Goal: Task Accomplishment & Management: Manage account settings

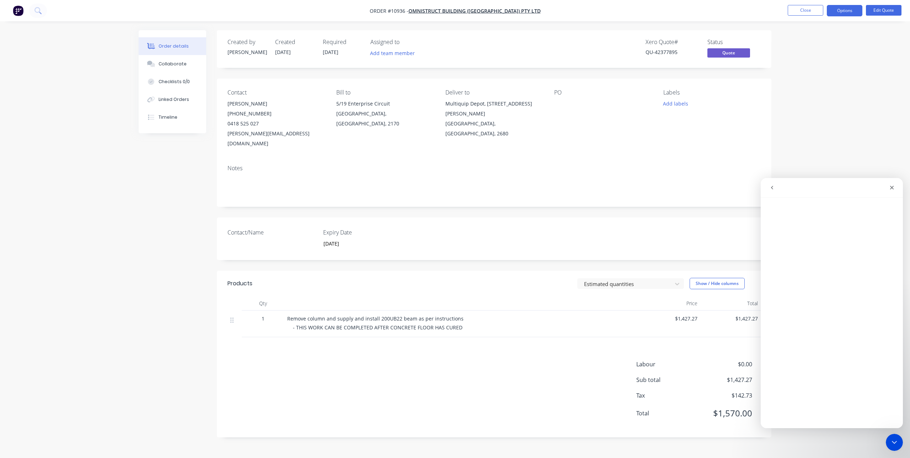
click at [848, 127] on div "Order details Collaborate Checklists 0/0 Linked Orders Timeline Order details C…" at bounding box center [455, 229] width 910 height 458
click at [892, 187] on icon "Close" at bounding box center [892, 188] width 4 height 4
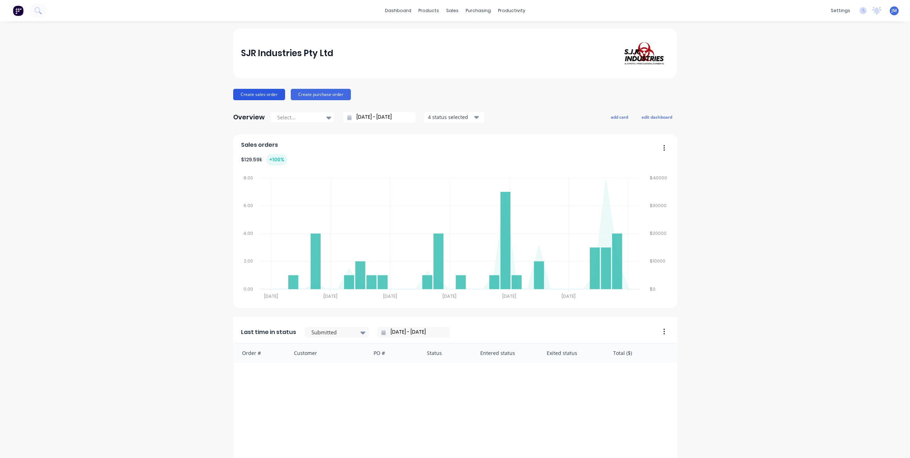
click at [250, 96] on button "Create sales order" at bounding box center [259, 94] width 52 height 11
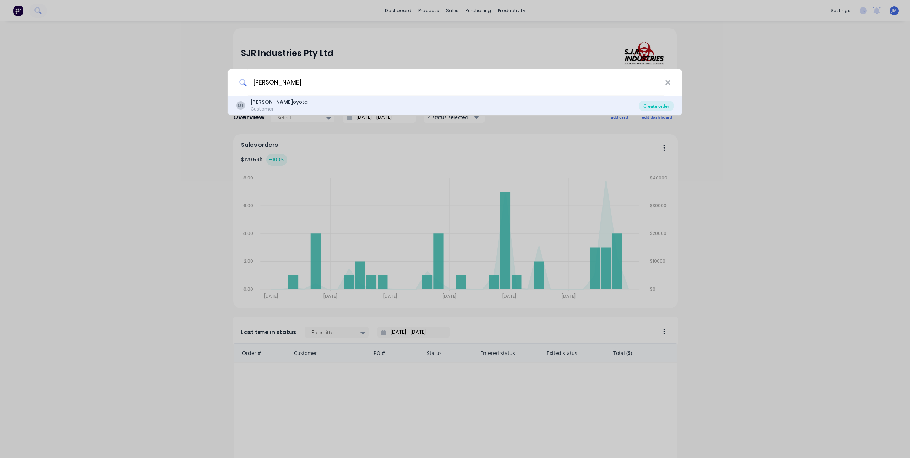
type input "[PERSON_NAME]"
click at [651, 104] on div "Create order" at bounding box center [656, 106] width 34 height 10
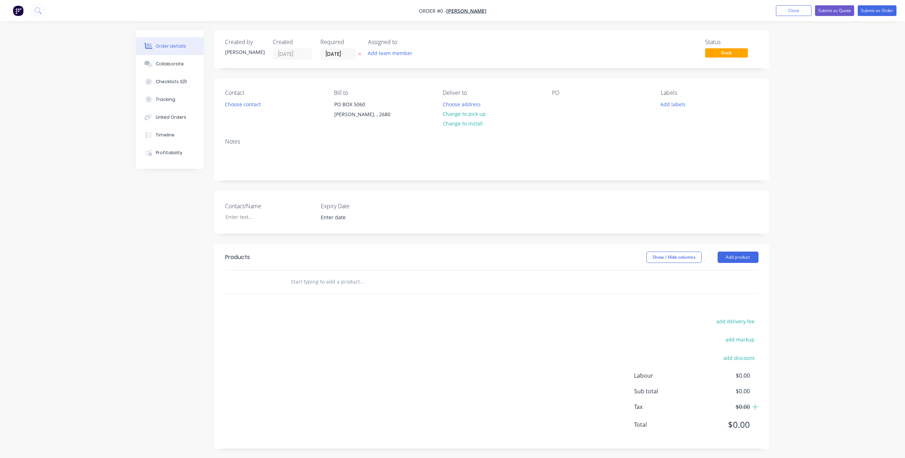
click at [312, 283] on input "text" at bounding box center [361, 282] width 142 height 14
click at [315, 284] on input "text" at bounding box center [361, 282] width 142 height 14
type input "s"
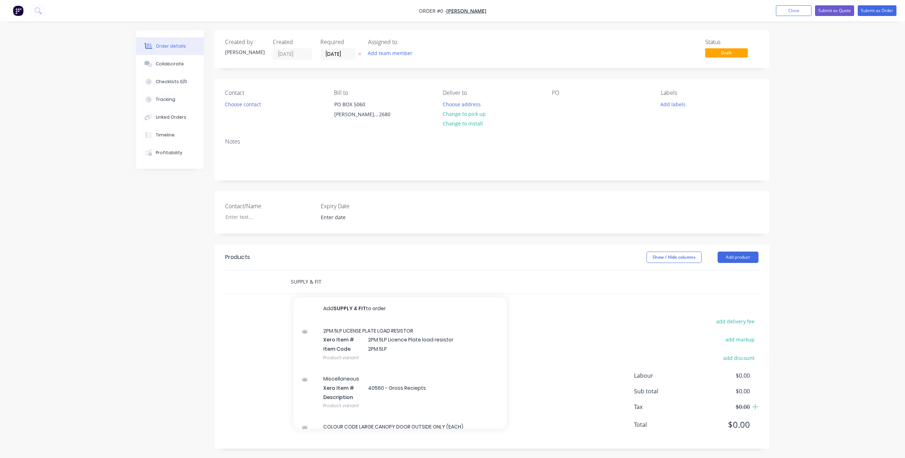
paste input "ECB TOYOTA RAV4 GXL Bullbar with Bumper Lights (01/19 to )"
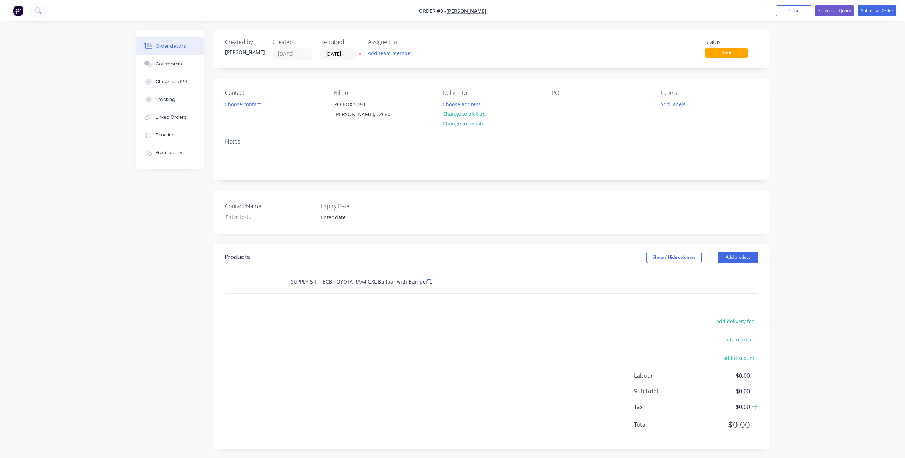
scroll to position [0, 32]
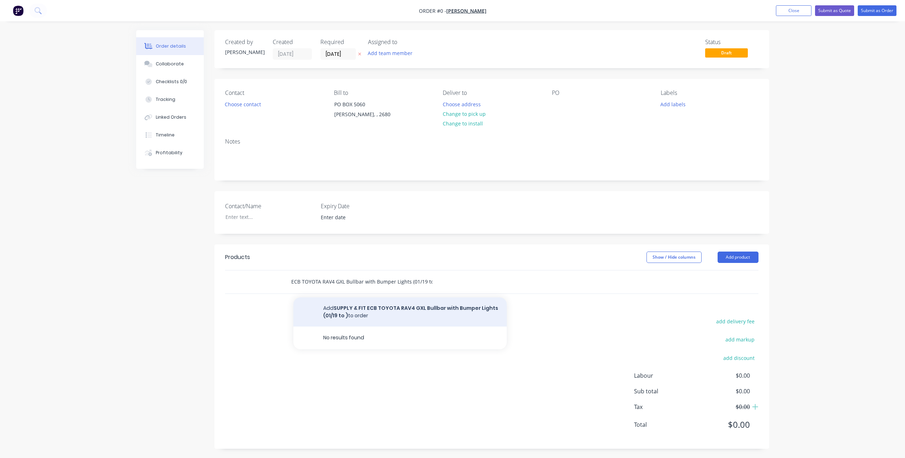
type input "SUPPLY & FIT ECB TOYOTA RAV4 GXL Bullbar with Bumper Lights (01/19 to )"
click at [388, 310] on button "Add SUPPLY & FIT ECB TOYOTA RAV4 GXL Bullbar with Bumper Lights (01/19 to ) to …" at bounding box center [399, 311] width 213 height 29
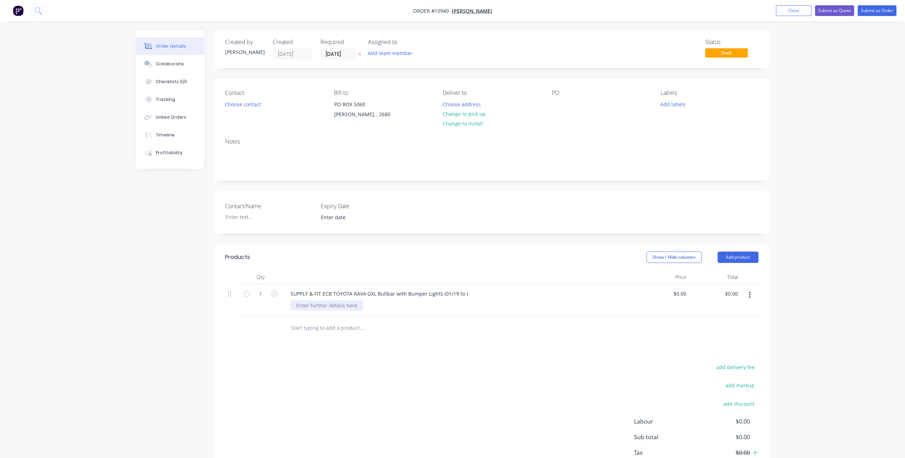
click at [327, 305] on div at bounding box center [326, 305] width 73 height 10
click at [358, 372] on div "add delivery fee add markup add discount Labour $0.00 Sub total $0.00 Tax $0.00…" at bounding box center [491, 424] width 533 height 122
click at [683, 291] on input "0" at bounding box center [680, 294] width 16 height 10
type input "$4,335.909"
type input "$4,335.91"
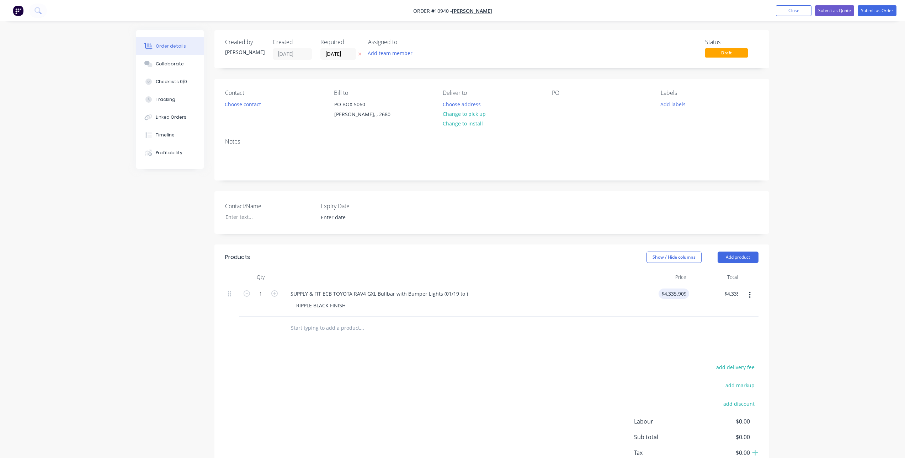
click at [540, 395] on div "add delivery fee add markup add discount Labour $0.00 Sub total $0.00 Tax $0.00…" at bounding box center [491, 424] width 533 height 122
click at [171, 63] on div "Collaborate" at bounding box center [170, 64] width 28 height 6
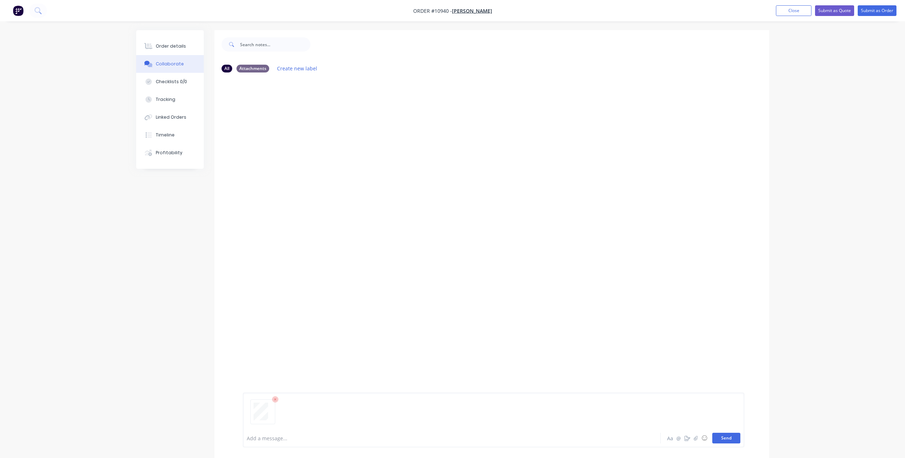
click at [725, 439] on button "Send" at bounding box center [726, 438] width 28 height 11
click at [168, 45] on div "Order details" at bounding box center [171, 46] width 30 height 6
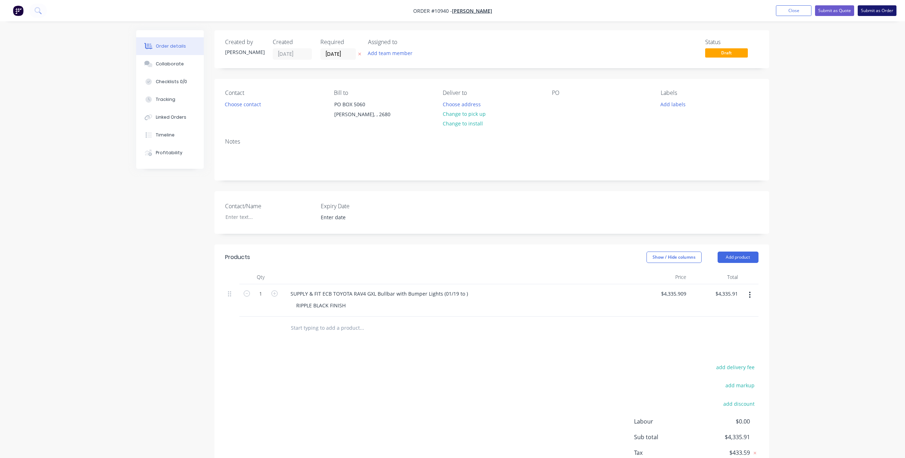
click at [875, 9] on button "Submit as Order" at bounding box center [876, 10] width 39 height 11
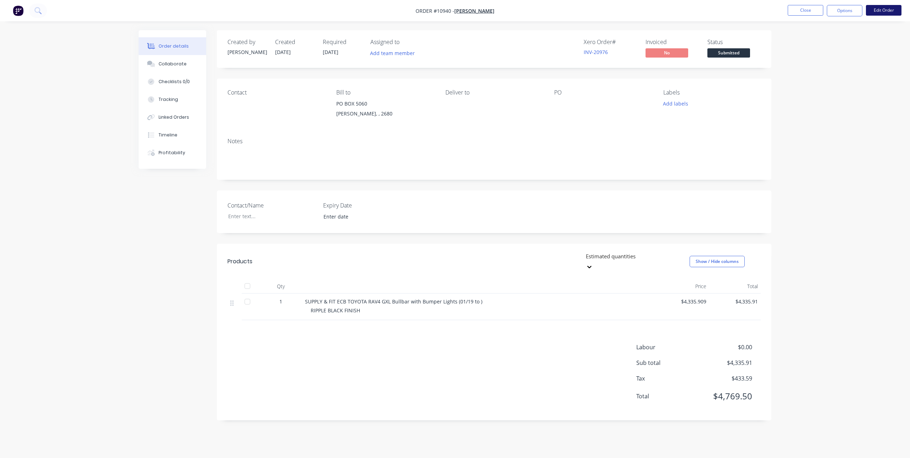
click at [883, 9] on button "Edit Order" at bounding box center [884, 10] width 36 height 11
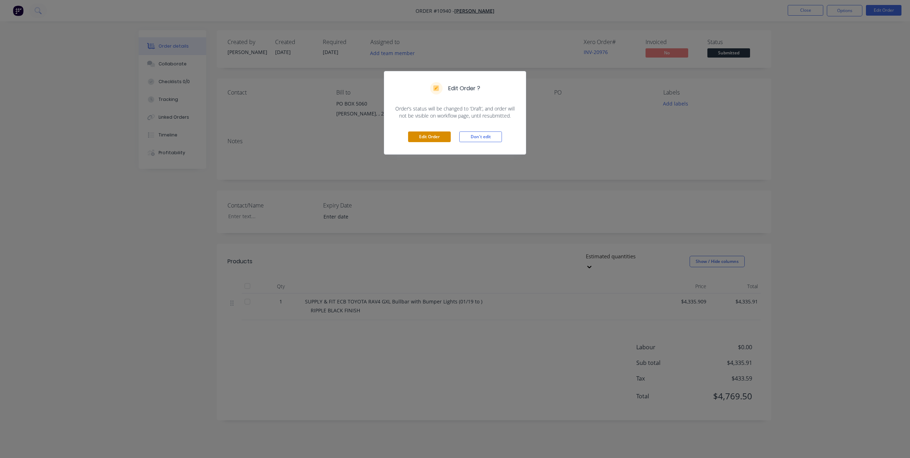
click at [430, 135] on button "Edit Order" at bounding box center [429, 137] width 43 height 11
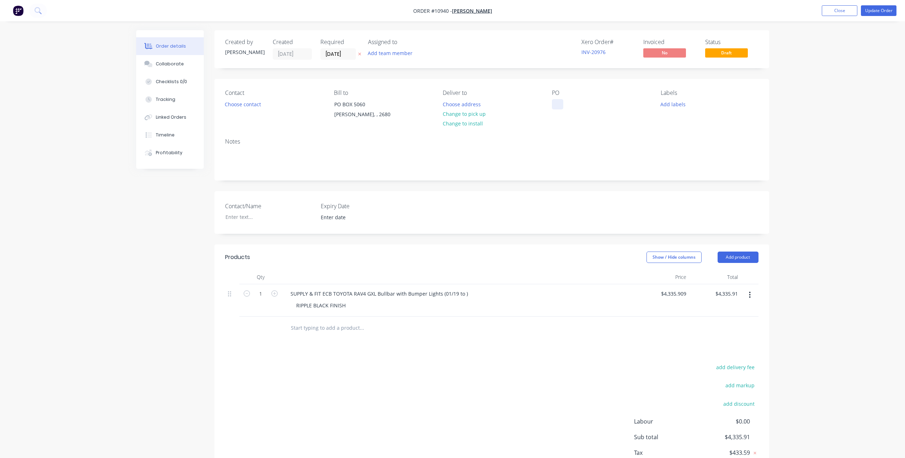
click at [558, 108] on div at bounding box center [557, 104] width 11 height 10
click at [557, 135] on div "Notes" at bounding box center [491, 157] width 554 height 48
click at [251, 106] on button "Choose contact" at bounding box center [243, 104] width 44 height 10
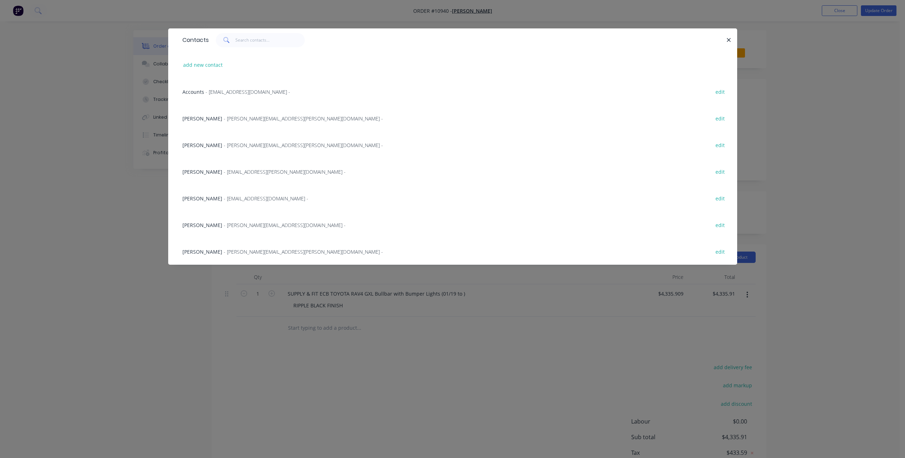
click at [200, 253] on span "[PERSON_NAME]" at bounding box center [202, 251] width 40 height 7
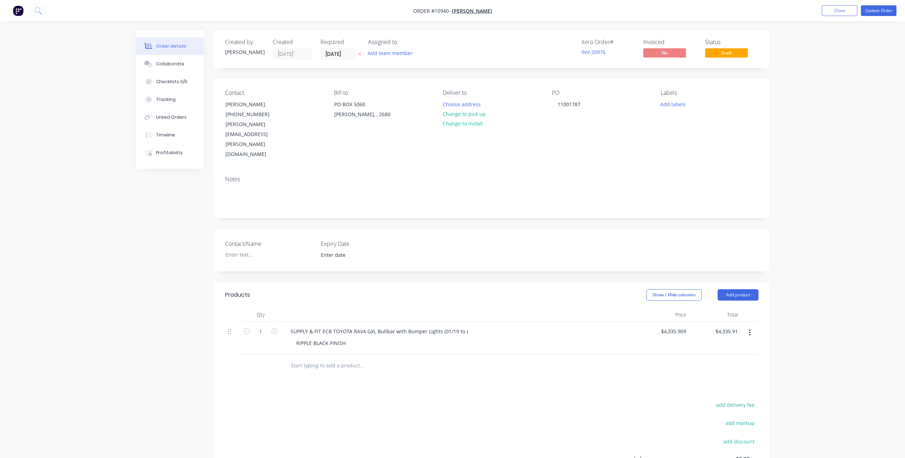
click at [474, 355] on div "Products Show / Hide columns Add product Qty Price Total 1 SUPPLY & FIT ECB TOY…" at bounding box center [491, 407] width 554 height 250
click at [881, 10] on button "Update Order" at bounding box center [878, 10] width 36 height 11
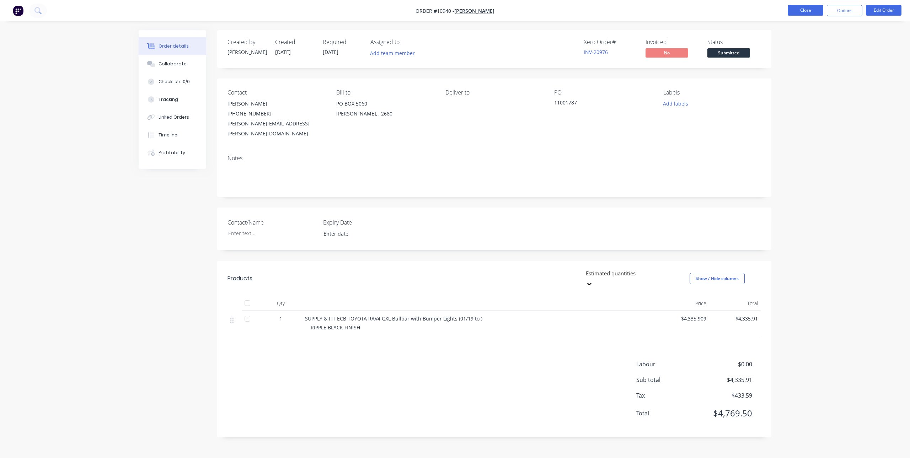
click at [803, 6] on button "Close" at bounding box center [806, 10] width 36 height 11
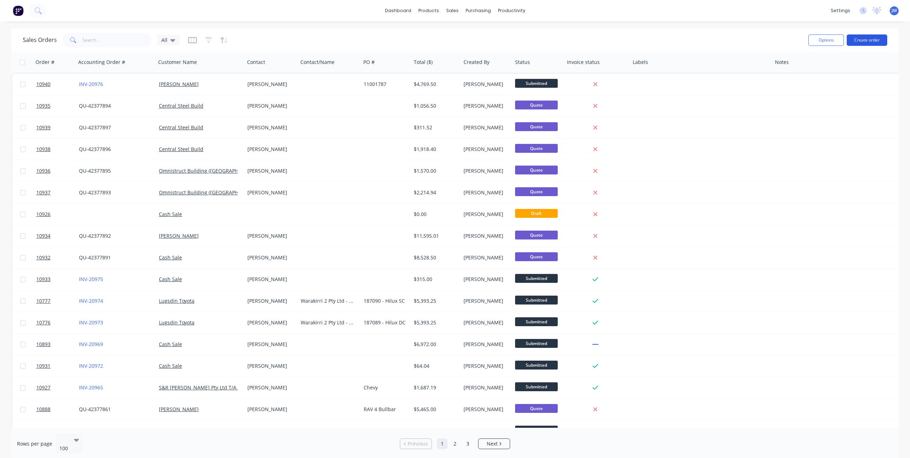
click at [863, 40] on button "Create order" at bounding box center [867, 39] width 41 height 11
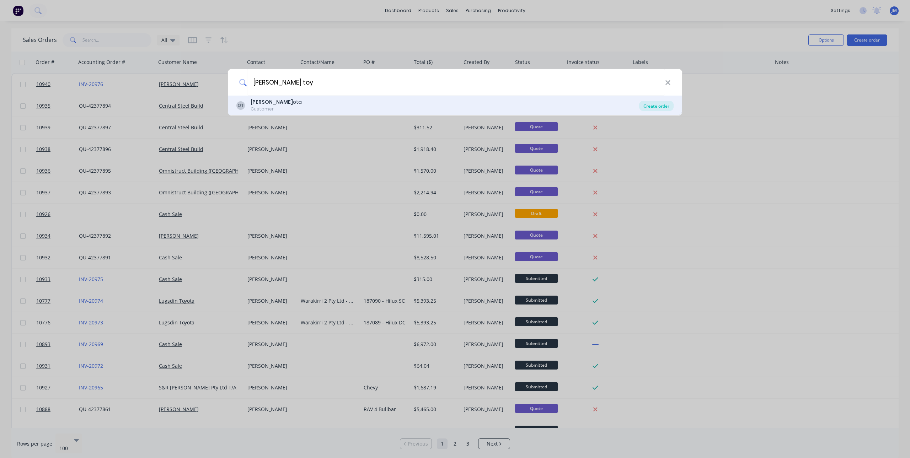
type input "[PERSON_NAME] toy"
click at [667, 108] on div "Create order" at bounding box center [656, 106] width 34 height 10
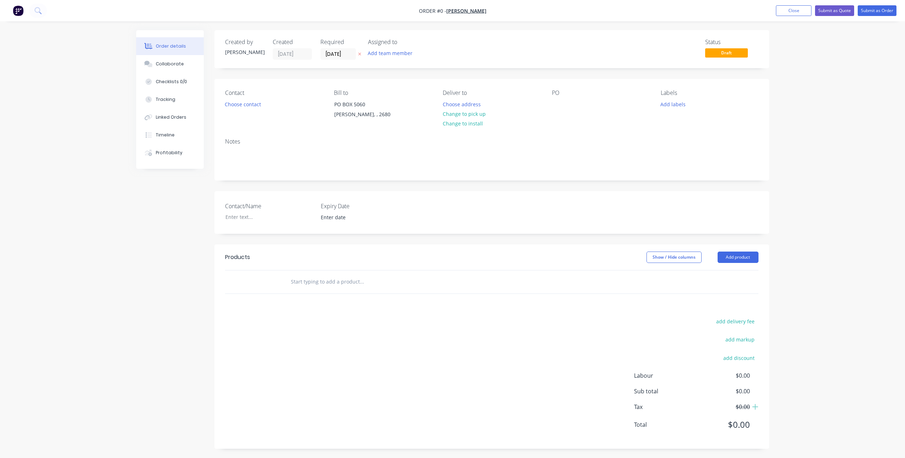
click at [360, 281] on input "text" at bounding box center [361, 282] width 142 height 14
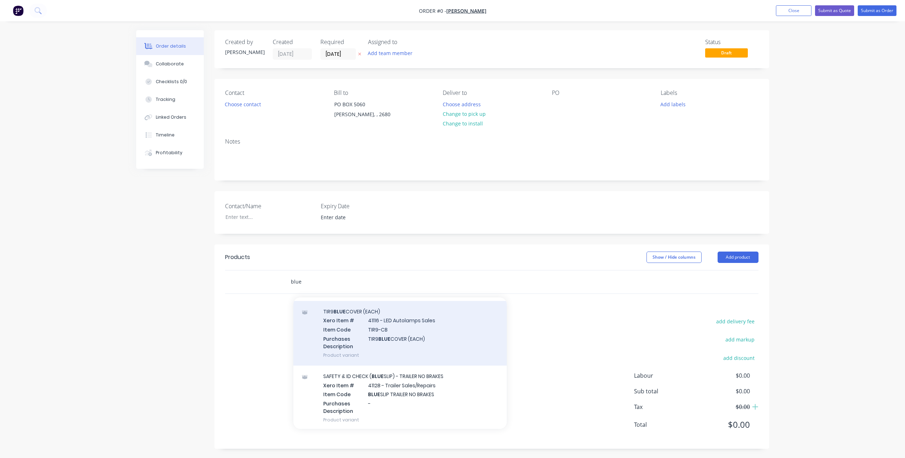
scroll to position [71, 0]
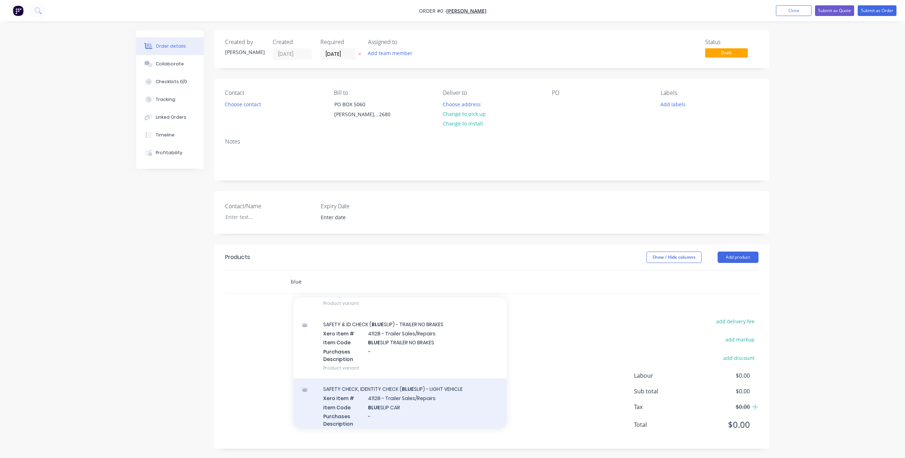
type input "blue"
drag, startPoint x: 412, startPoint y: 402, endPoint x: 416, endPoint y: 396, distance: 7.9
click at [416, 396] on div "SAFETY CHECK, IDENTITY CHECK ( BLUE SLIP) - LIGHT VEHICLE Xero Item # 41128 - T…" at bounding box center [399, 411] width 213 height 65
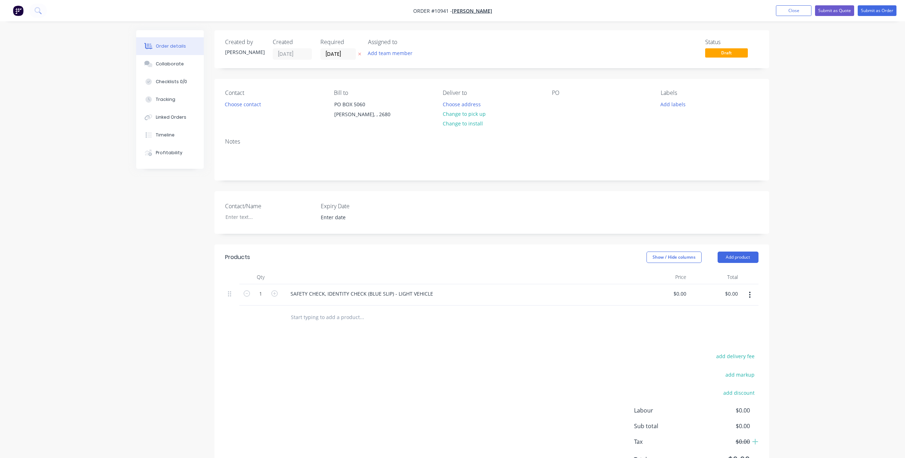
click at [752, 295] on button "button" at bounding box center [749, 295] width 17 height 13
click at [713, 353] on div "Delete" at bounding box center [724, 356] width 55 height 10
click at [356, 284] on input "text" at bounding box center [361, 282] width 142 height 14
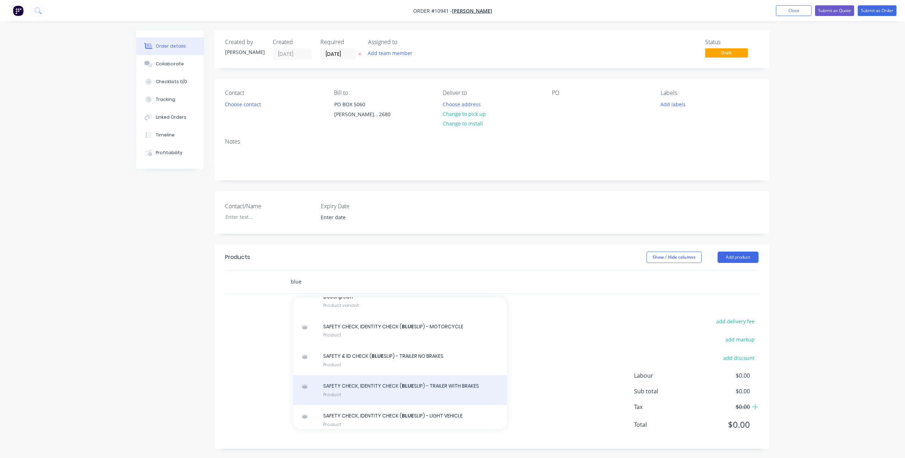
scroll to position [364, 0]
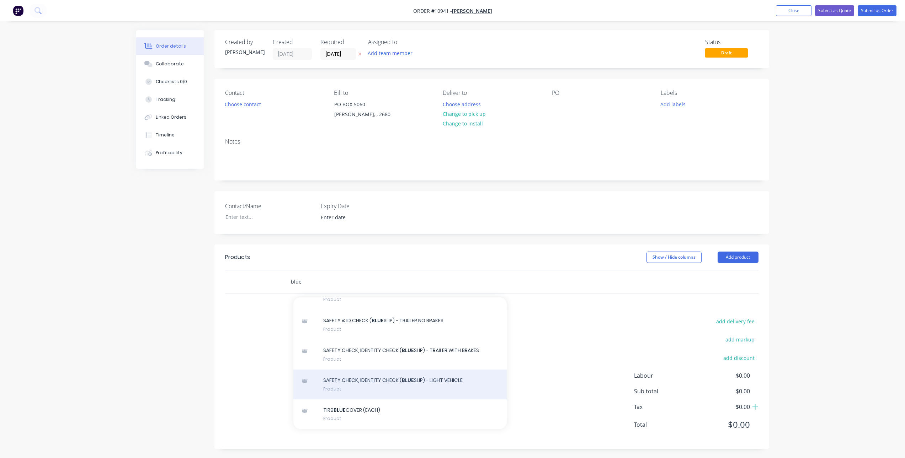
type input "blue"
click at [411, 387] on div "SAFETY CHECK, IDENTITY CHECK ( BLUE SLIP) - LIGHT VEHICLE Product" at bounding box center [399, 385] width 213 height 30
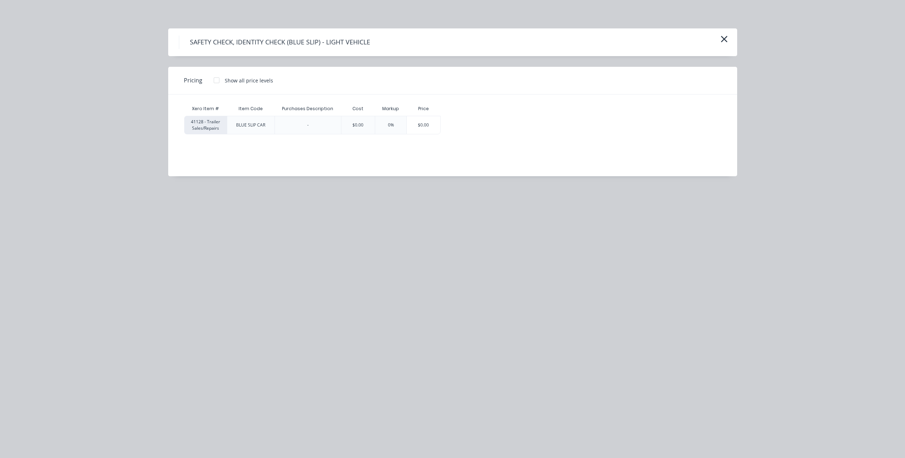
click at [216, 80] on div at bounding box center [216, 80] width 14 height 14
click at [466, 127] on div "$70.91" at bounding box center [460, 125] width 38 height 18
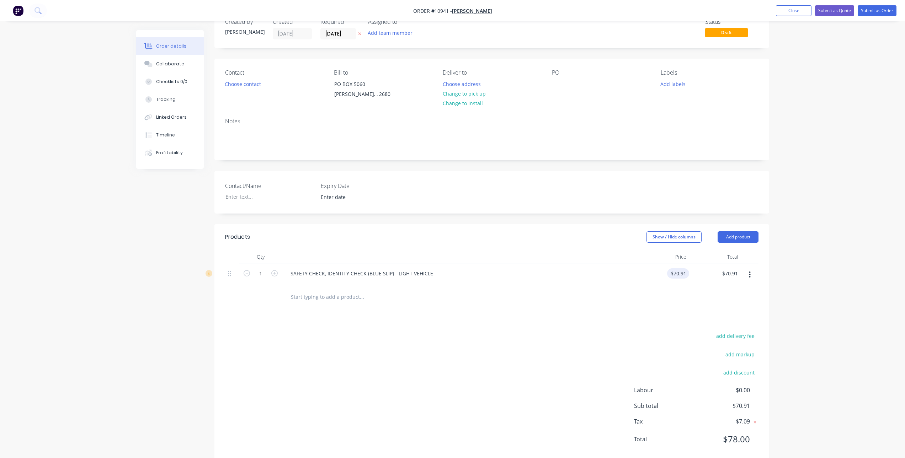
scroll to position [36, 0]
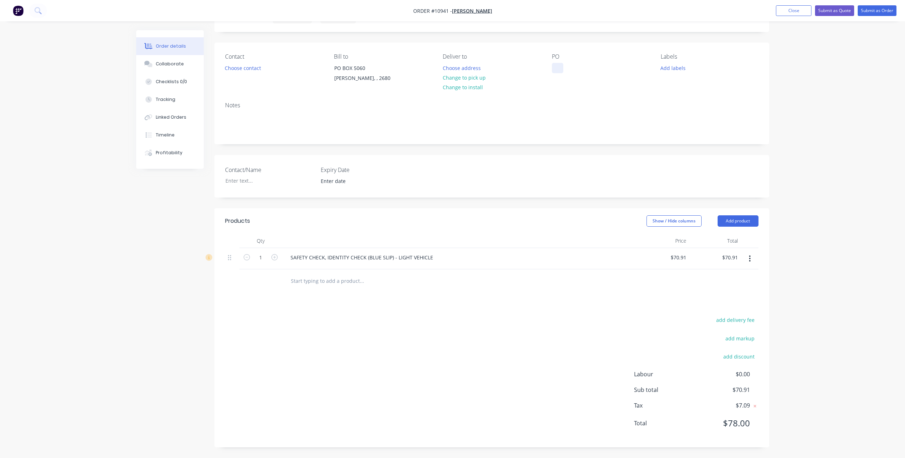
click at [561, 69] on div at bounding box center [557, 68] width 11 height 10
click at [607, 109] on div "Notes" at bounding box center [491, 120] width 554 height 48
click at [236, 68] on button "Choose contact" at bounding box center [243, 68] width 44 height 10
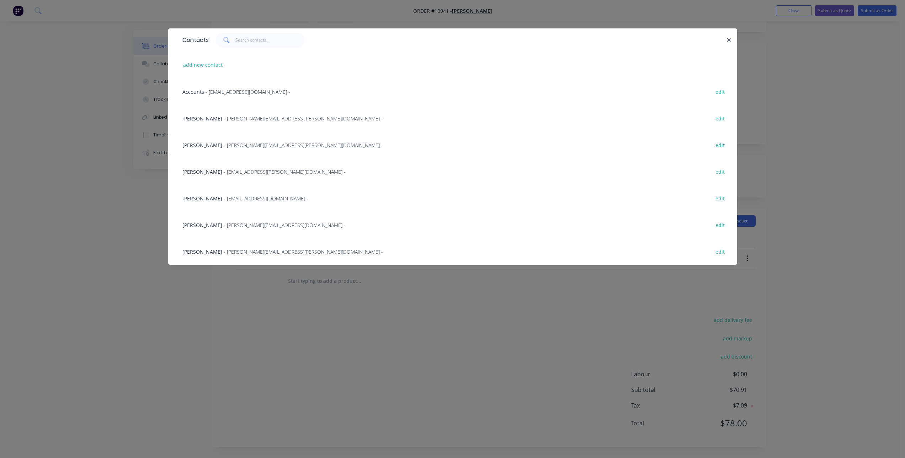
click at [231, 200] on span "- [EMAIL_ADDRESS][DOMAIN_NAME] -" at bounding box center [266, 198] width 85 height 7
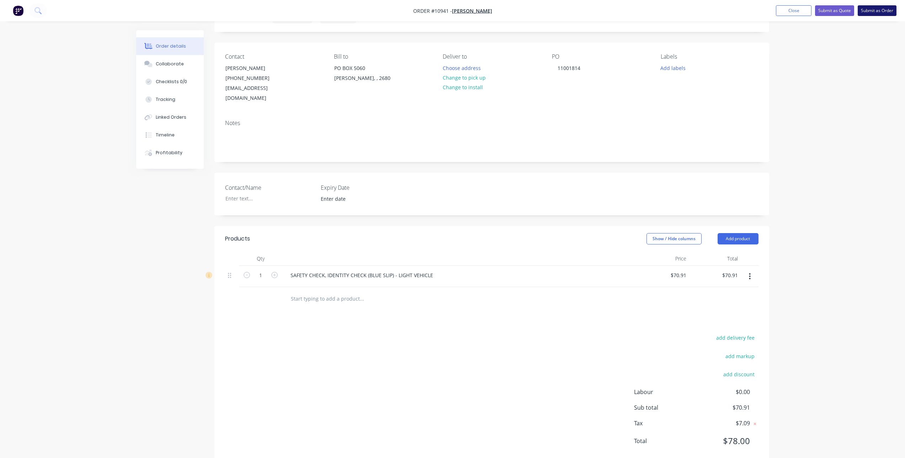
click at [874, 10] on button "Submit as Order" at bounding box center [876, 10] width 39 height 11
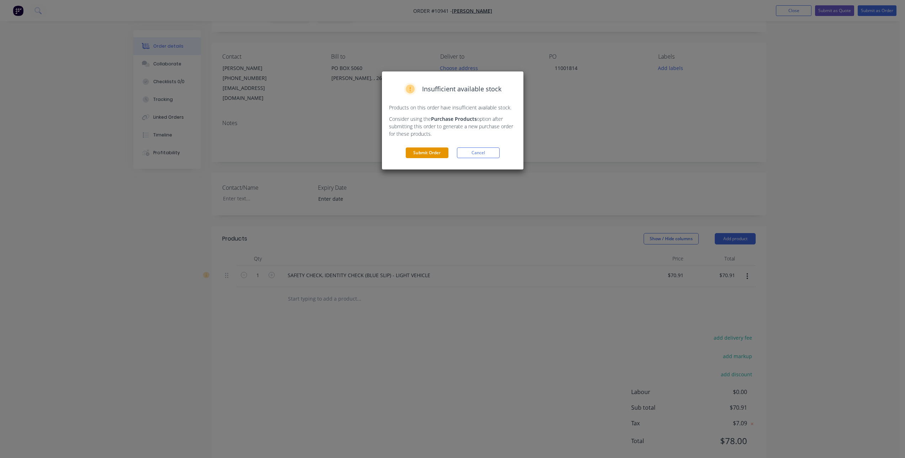
click at [423, 150] on button "Submit Order" at bounding box center [427, 153] width 43 height 11
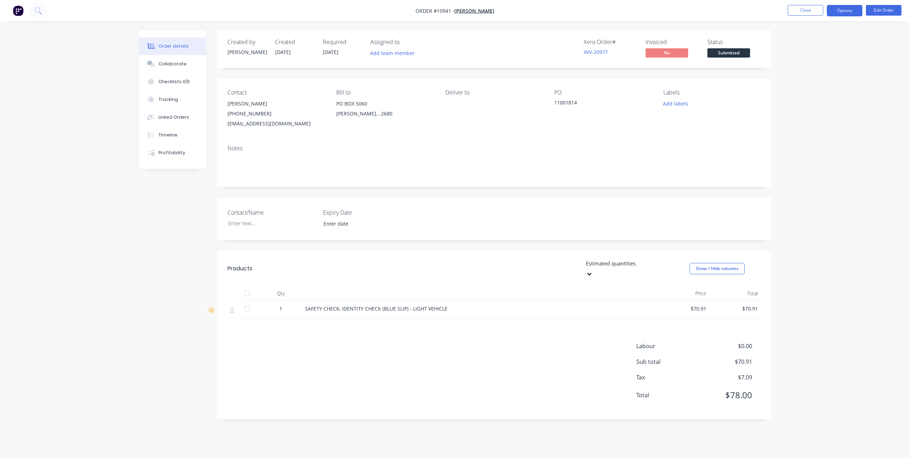
click at [844, 11] on button "Options" at bounding box center [845, 10] width 36 height 11
click at [810, 43] on div "Invoice" at bounding box center [822, 43] width 65 height 10
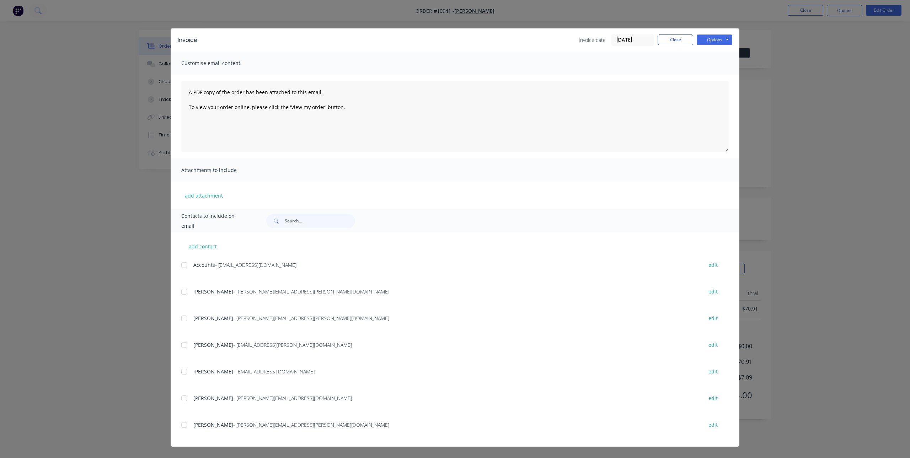
click at [182, 265] on div at bounding box center [184, 265] width 14 height 14
click at [723, 37] on button "Options" at bounding box center [715, 39] width 36 height 11
click at [716, 74] on button "Email" at bounding box center [719, 76] width 45 height 12
click at [683, 37] on button "Close" at bounding box center [676, 39] width 36 height 11
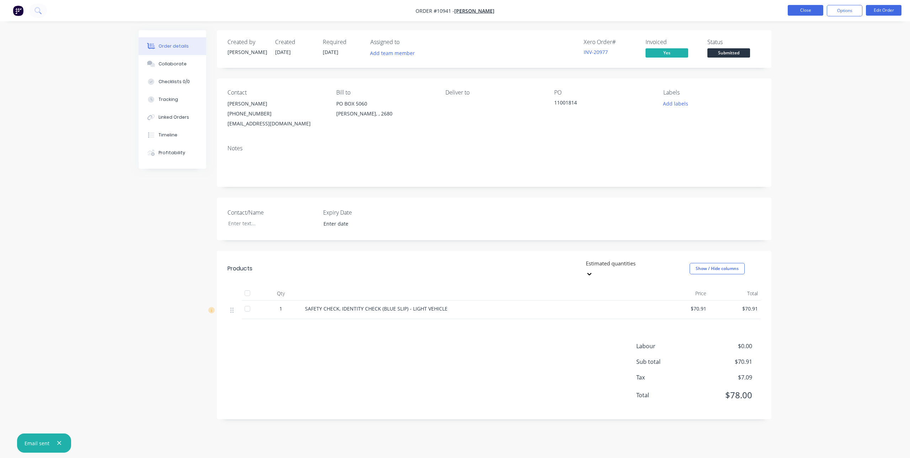
click at [805, 12] on button "Close" at bounding box center [806, 10] width 36 height 11
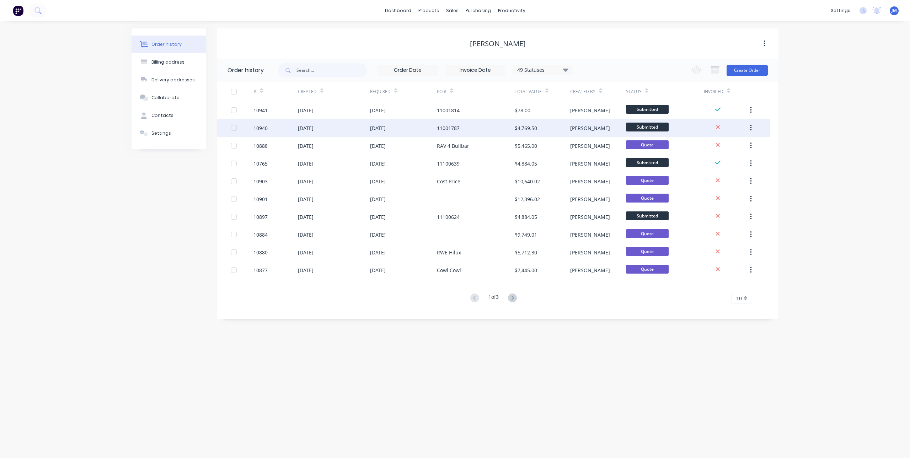
click at [493, 127] on div "11001787" at bounding box center [476, 128] width 78 height 18
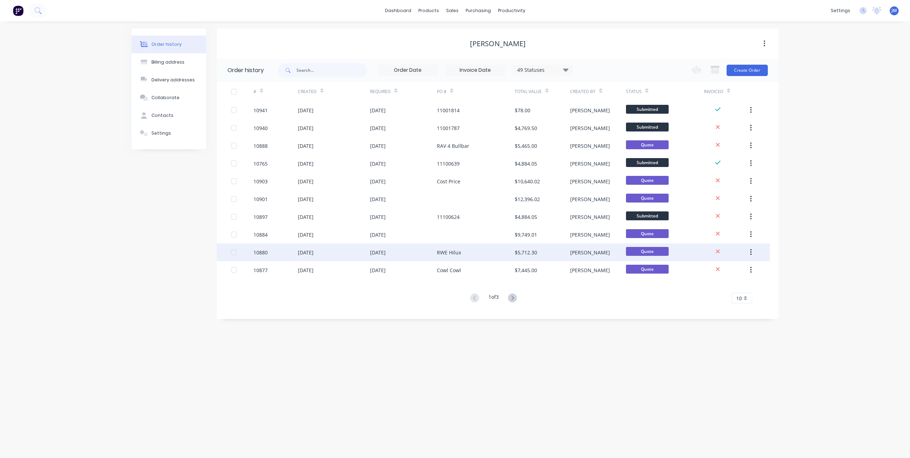
click at [466, 254] on div "RWE Hilux" at bounding box center [476, 252] width 78 height 18
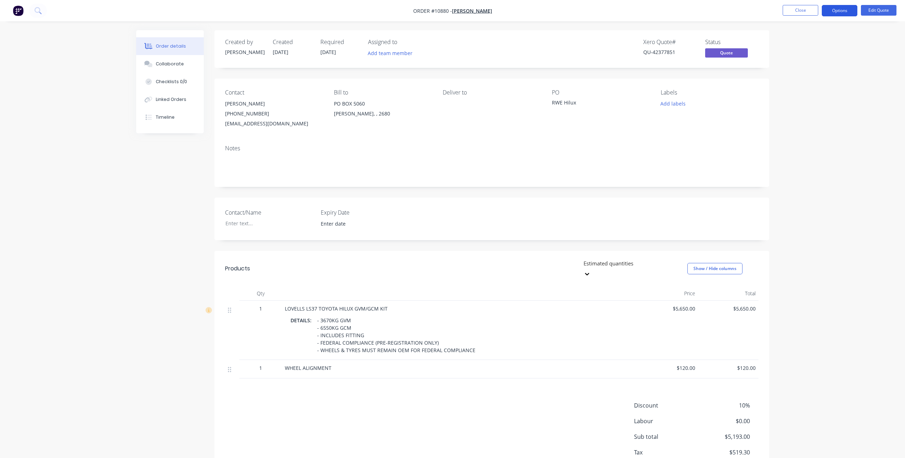
click at [846, 12] on button "Options" at bounding box center [839, 10] width 36 height 11
click at [810, 84] on div "Convert to Order" at bounding box center [817, 86] width 65 height 10
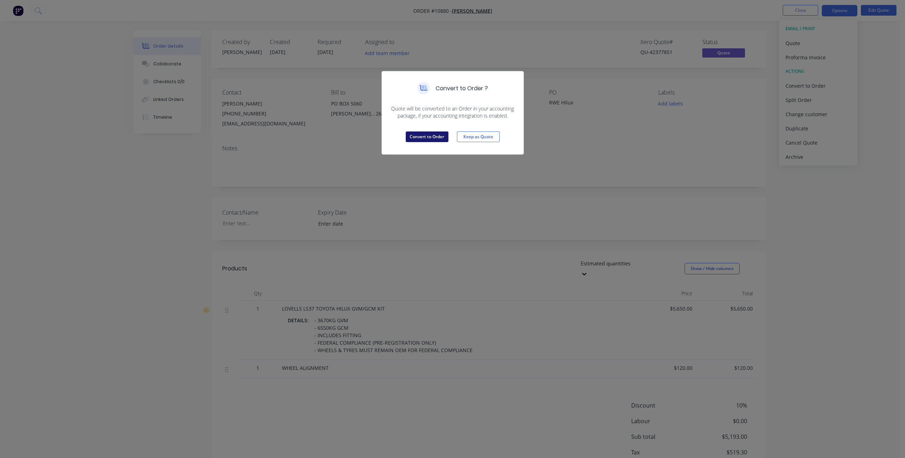
click at [437, 133] on button "Convert to Order" at bounding box center [427, 137] width 43 height 11
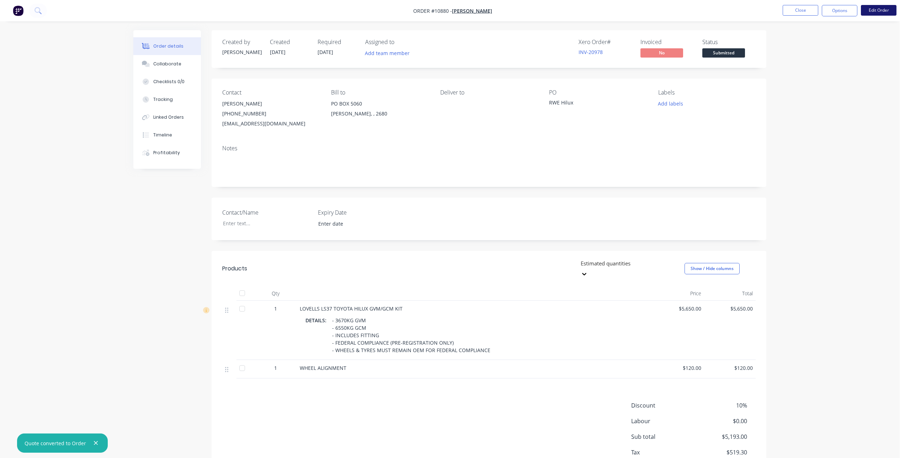
click at [869, 7] on button "Edit Order" at bounding box center [878, 10] width 36 height 11
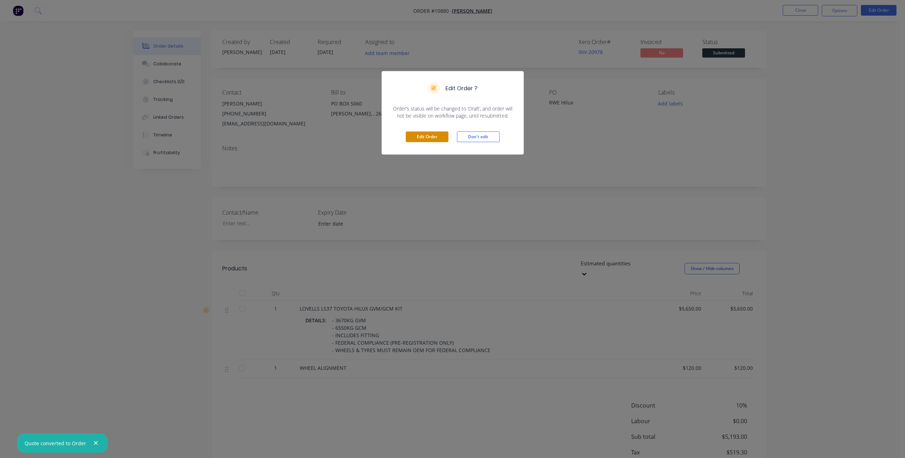
click at [425, 135] on button "Edit Order" at bounding box center [427, 137] width 43 height 11
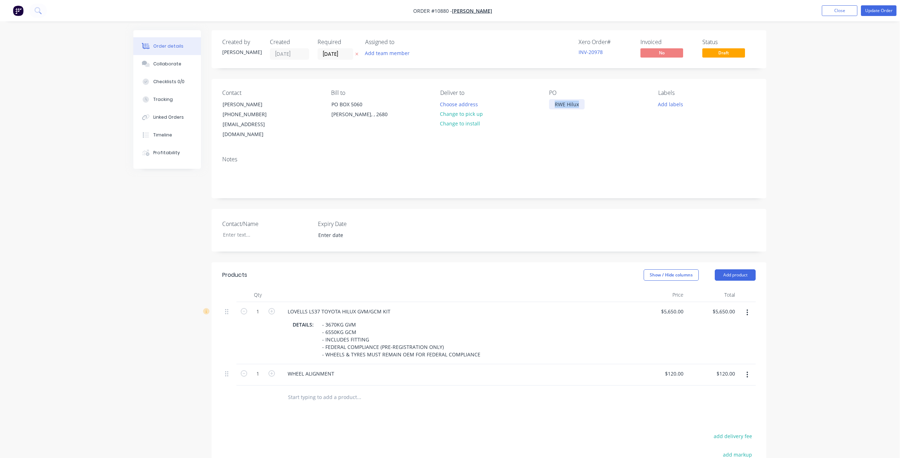
drag, startPoint x: 581, startPoint y: 103, endPoint x: 500, endPoint y: 104, distance: 80.3
click at [500, 104] on div "Contact [PERSON_NAME] [PHONE_NUMBER] [EMAIL_ADDRESS][DOMAIN_NAME] Bill to [GEOG…" at bounding box center [488, 114] width 554 height 71
click at [847, 9] on button "Close" at bounding box center [839, 10] width 36 height 11
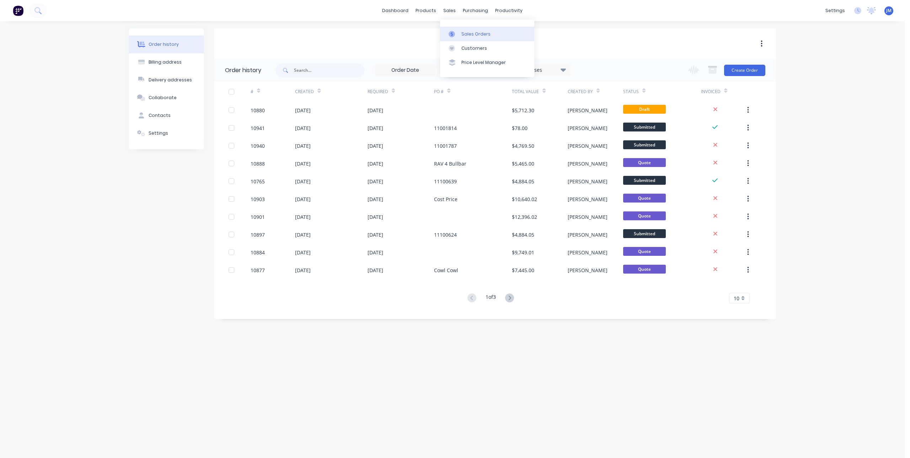
click at [452, 31] on icon at bounding box center [452, 34] width 6 height 6
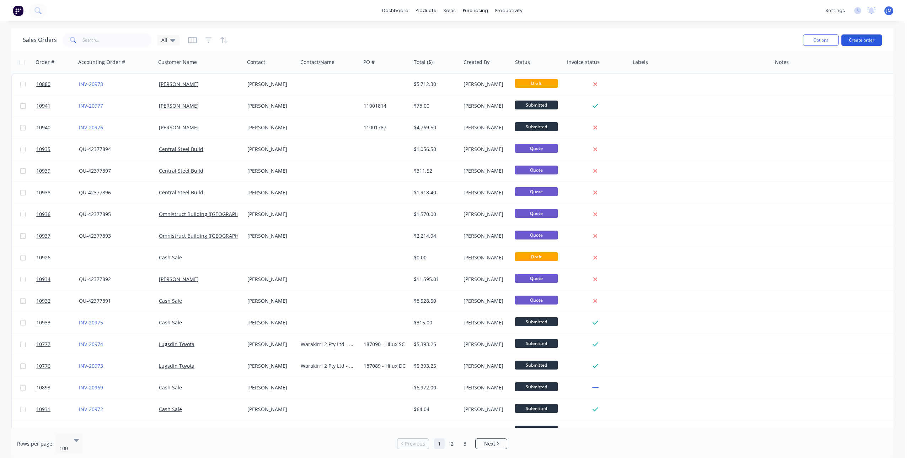
click at [868, 42] on button "Create order" at bounding box center [861, 39] width 41 height 11
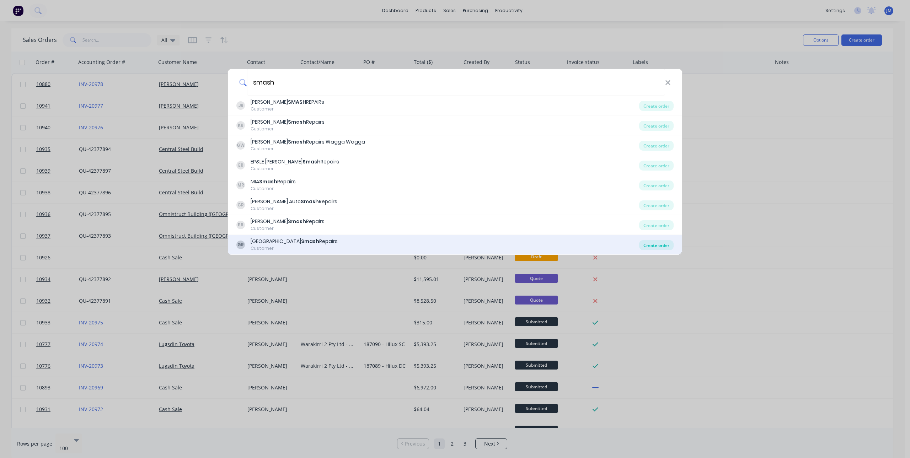
type input "smash"
click at [665, 244] on div "Create order" at bounding box center [656, 245] width 34 height 10
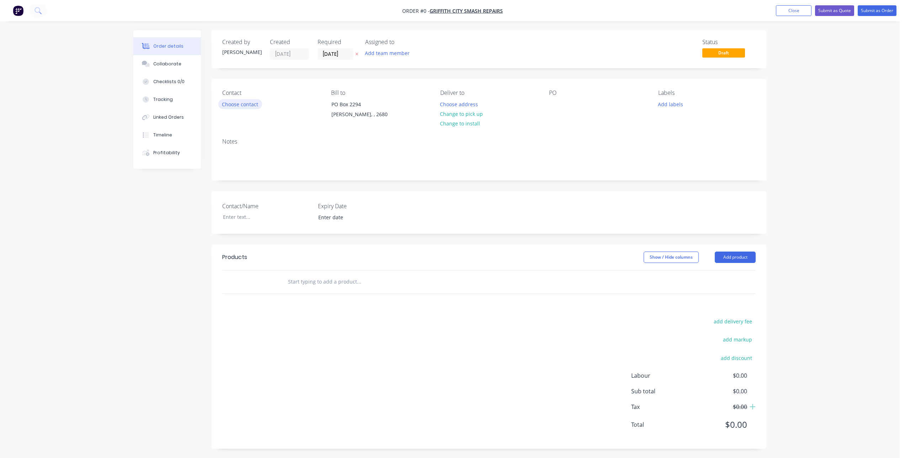
click at [243, 105] on button "Choose contact" at bounding box center [240, 104] width 44 height 10
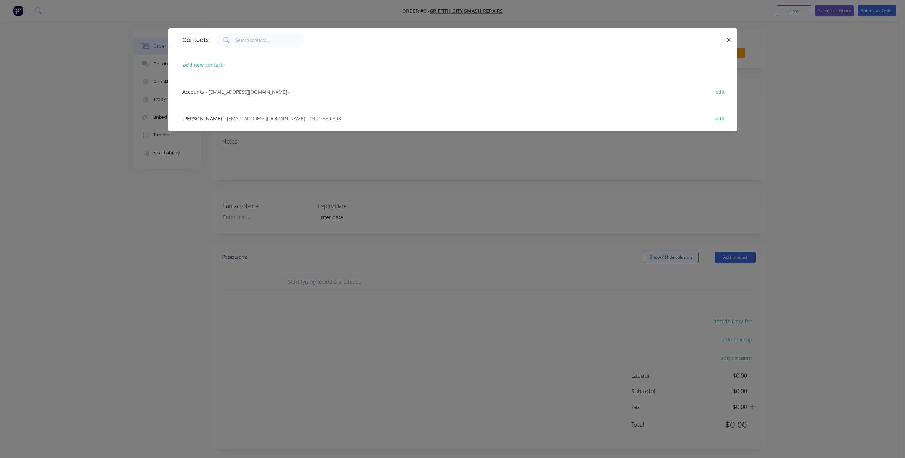
click at [232, 91] on span "- [EMAIL_ADDRESS][DOMAIN_NAME] -" at bounding box center [247, 92] width 85 height 7
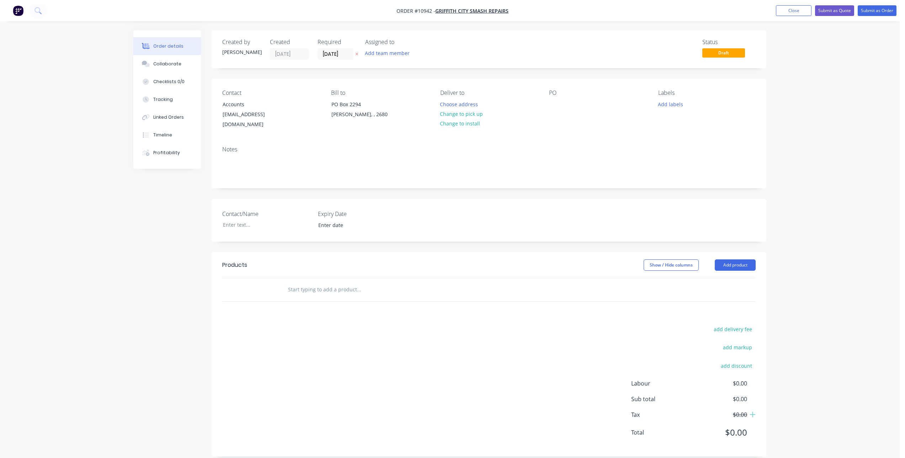
click at [330, 283] on input "text" at bounding box center [359, 290] width 142 height 14
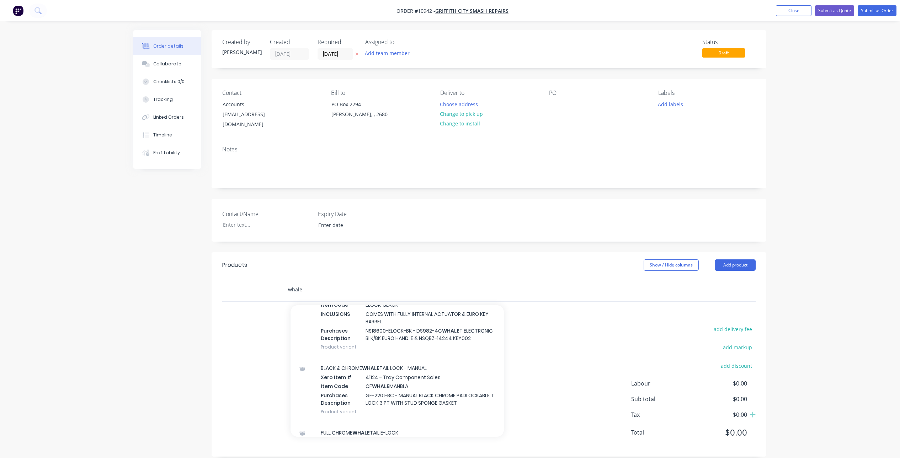
scroll to position [533, 0]
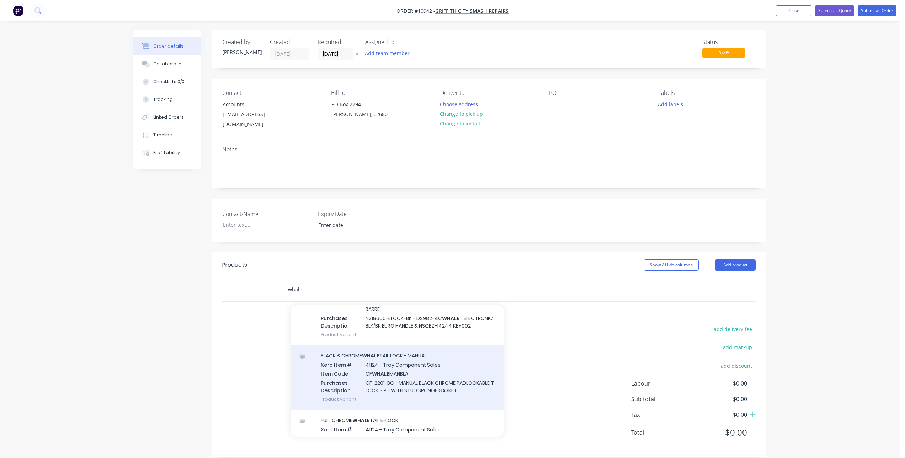
type input "whale"
click at [403, 379] on div "BLACK & CHROME WHALE TAIL LOCK - MANUAL Xero Item # 41124 - Tray Component Sale…" at bounding box center [396, 377] width 213 height 65
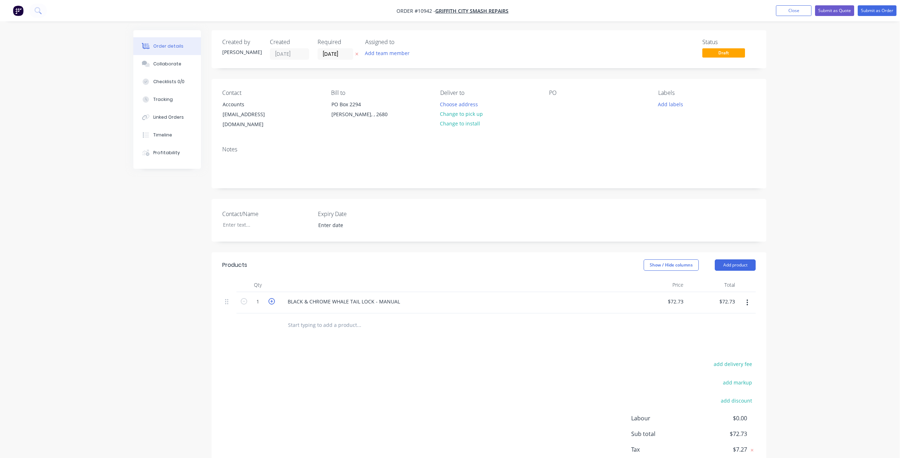
click at [270, 298] on icon "button" at bounding box center [271, 301] width 6 height 6
type input "2"
type input "$145.46"
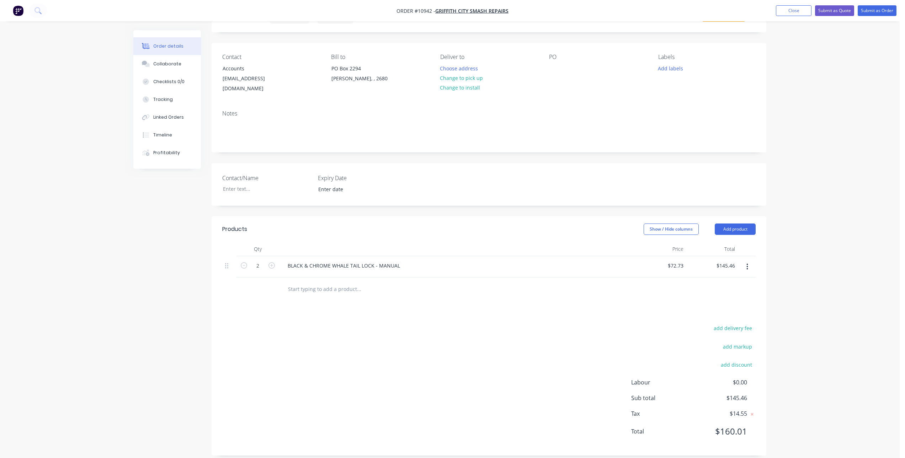
scroll to position [36, 0]
click at [728, 360] on button "add discount" at bounding box center [736, 365] width 39 height 10
type input "d"
type input "Discount"
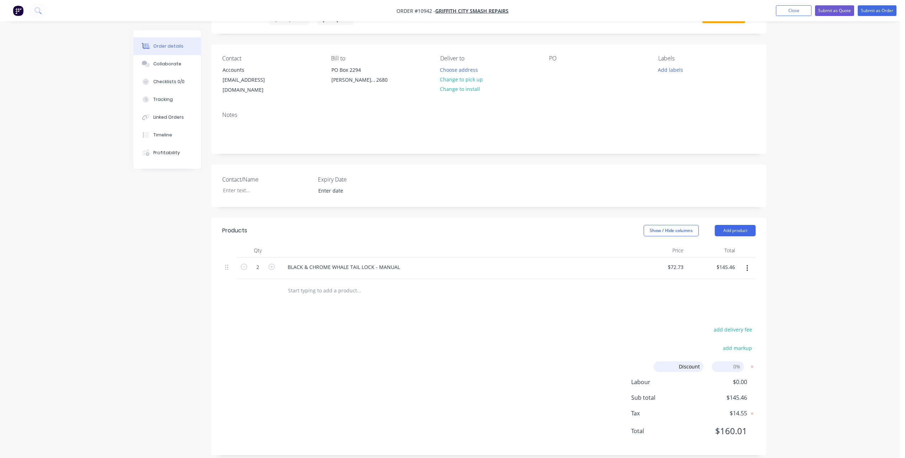
click at [738, 361] on input at bounding box center [728, 366] width 32 height 11
type input "15"
click at [641, 305] on div "Products Show / Hide columns Add product Qty Price Total 2 BLACK & CHROME WHALE…" at bounding box center [488, 336] width 554 height 237
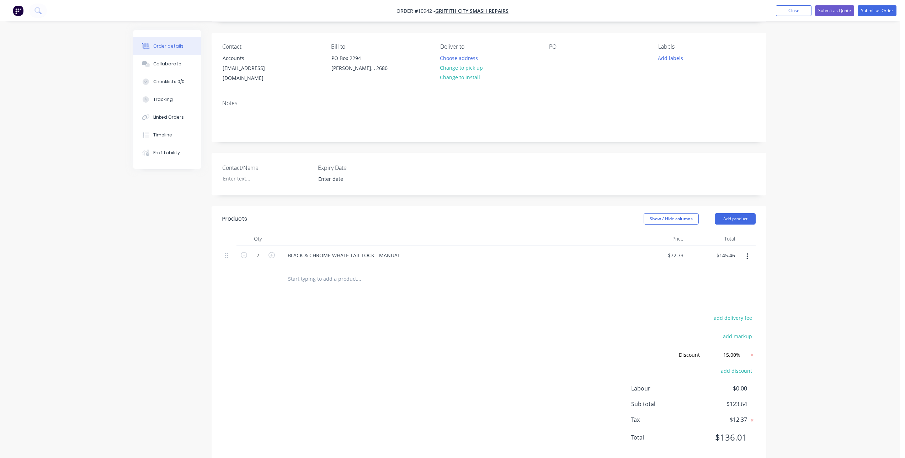
scroll to position [53, 0]
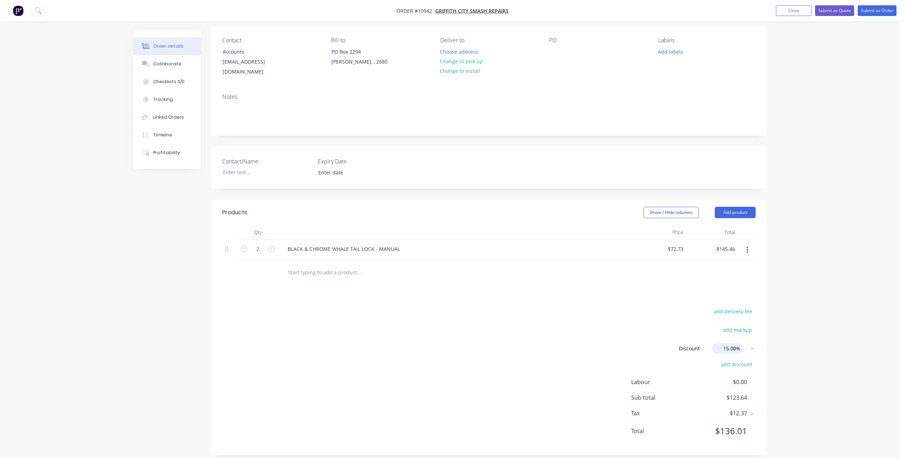
click at [731, 343] on input "15.00%" at bounding box center [728, 348] width 32 height 11
type input "20.00%"
click at [575, 284] on div "Products Show / Hide columns Add product Qty Price Total 2 BLACK & CHROME WHALE…" at bounding box center [488, 328] width 554 height 256
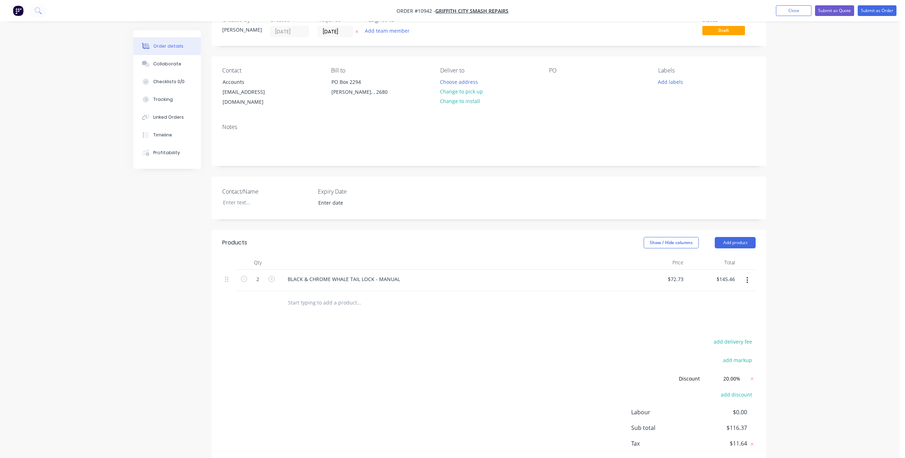
scroll to position [0, 0]
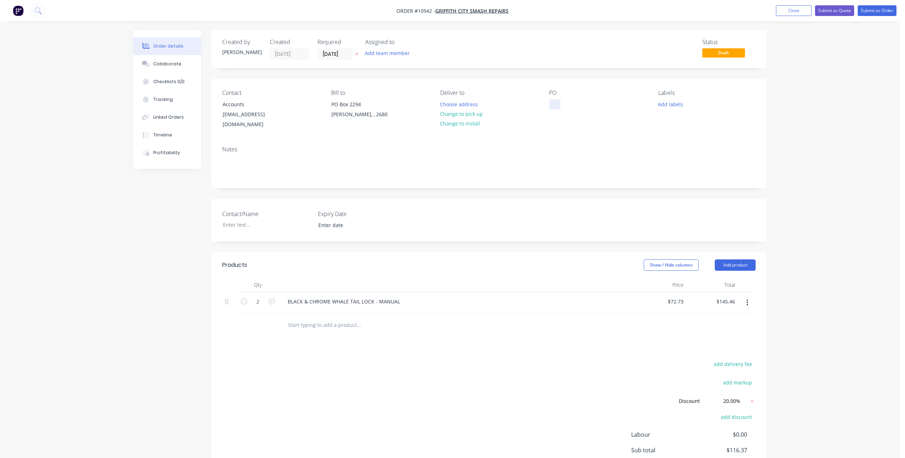
click at [553, 108] on div at bounding box center [554, 104] width 11 height 10
click at [882, 12] on button "Submit as Order" at bounding box center [876, 10] width 39 height 11
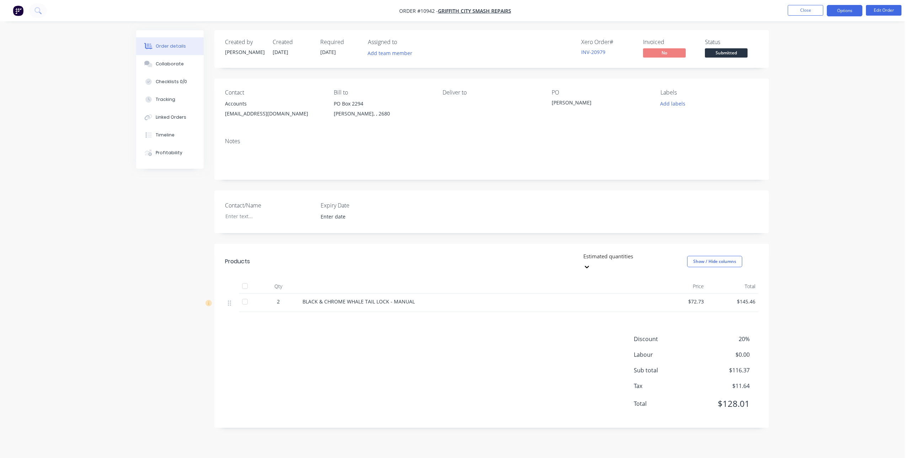
click at [847, 10] on button "Options" at bounding box center [845, 10] width 36 height 11
click at [820, 43] on div "Invoice" at bounding box center [822, 43] width 65 height 10
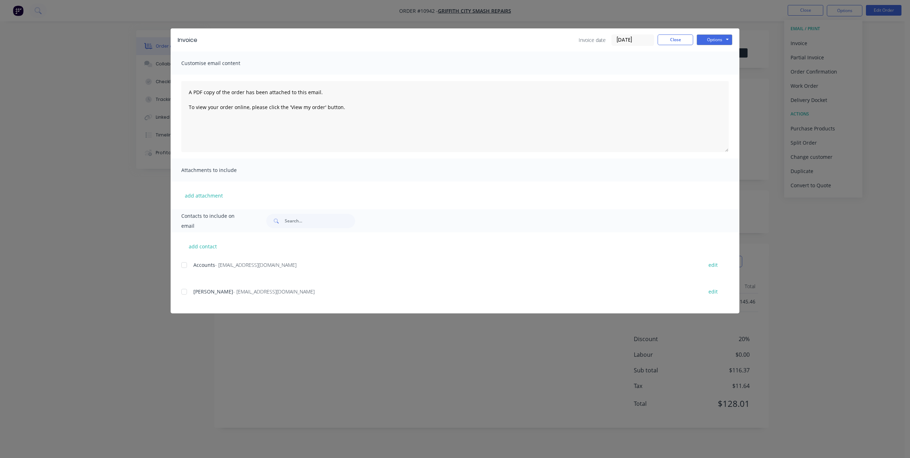
click at [184, 264] on div at bounding box center [184, 265] width 14 height 14
click at [716, 37] on button "Options" at bounding box center [715, 39] width 36 height 11
click at [718, 74] on button "Email" at bounding box center [719, 76] width 45 height 12
click at [673, 40] on button "Close" at bounding box center [676, 39] width 36 height 11
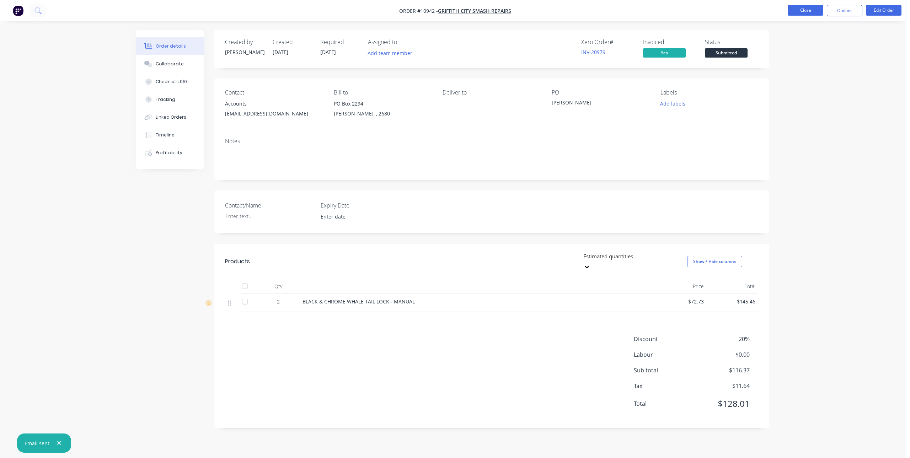
click at [809, 9] on button "Close" at bounding box center [806, 10] width 36 height 11
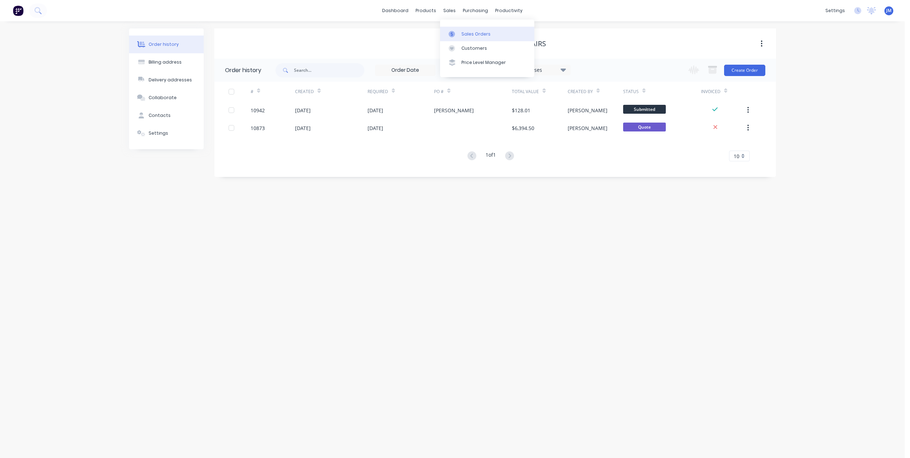
click at [463, 31] on div "Sales Orders" at bounding box center [475, 34] width 29 height 6
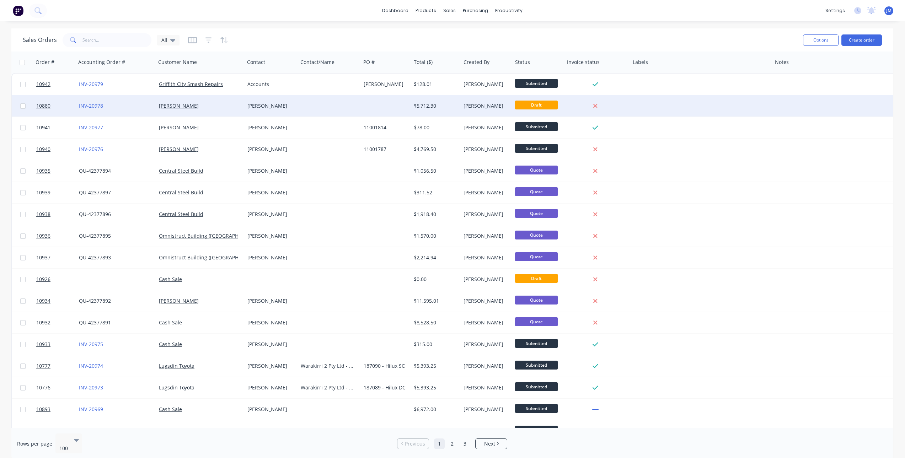
click at [293, 105] on div "[PERSON_NAME]" at bounding box center [271, 105] width 48 height 7
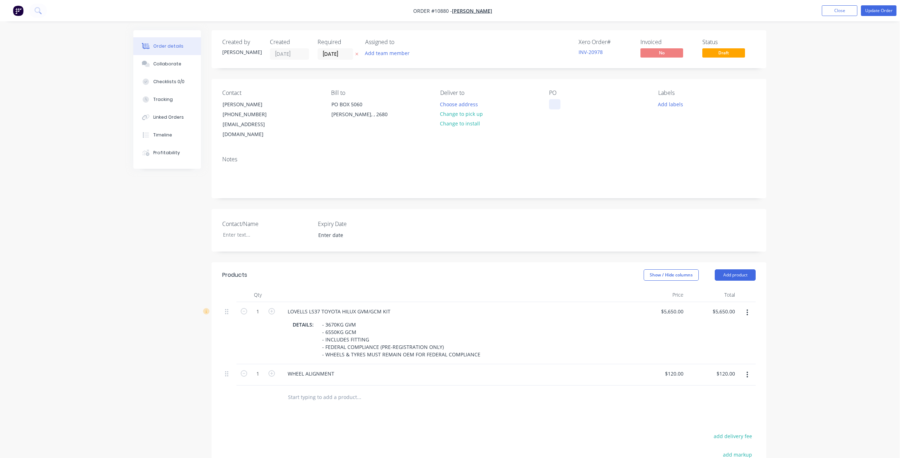
drag, startPoint x: 553, startPoint y: 101, endPoint x: 557, endPoint y: 102, distance: 4.2
click at [553, 101] on div at bounding box center [554, 104] width 11 height 10
click at [569, 136] on div "Contact [PERSON_NAME] [PHONE_NUMBER] [EMAIL_ADDRESS][DOMAIN_NAME] Bill to [GEOG…" at bounding box center [488, 114] width 554 height 71
click at [169, 60] on button "Collaborate" at bounding box center [167, 64] width 68 height 18
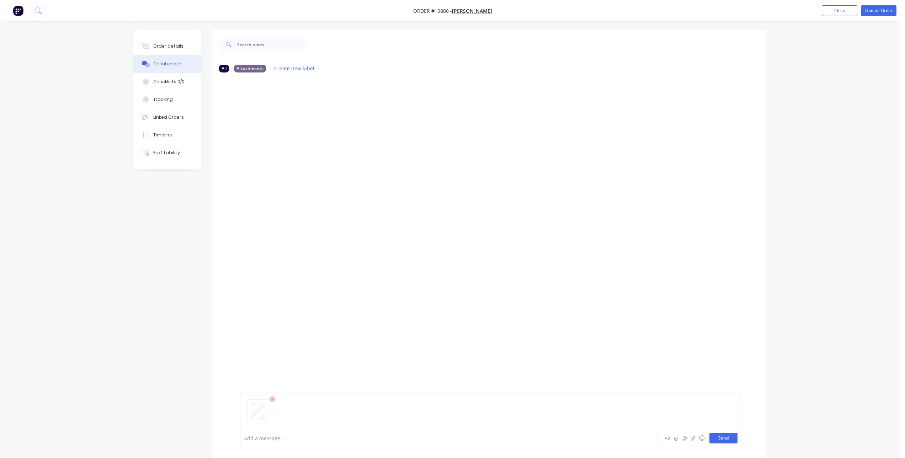
click at [725, 436] on button "Send" at bounding box center [723, 438] width 28 height 11
click at [163, 44] on div "Order details" at bounding box center [168, 46] width 30 height 6
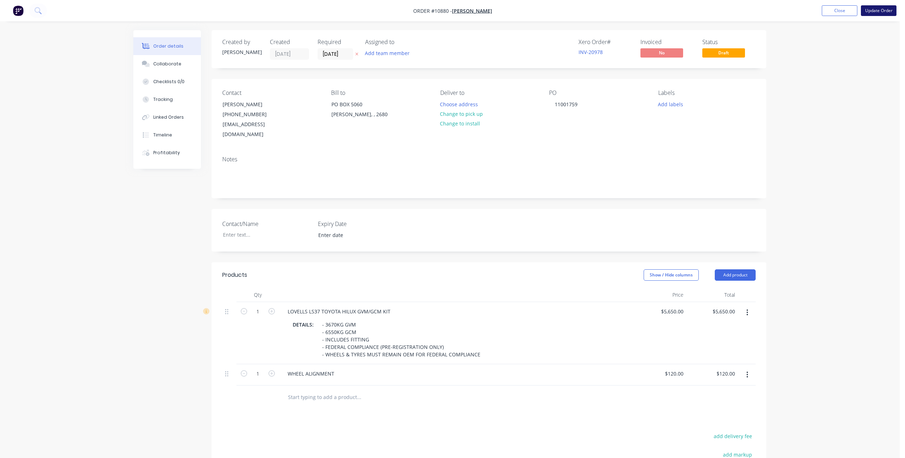
click at [877, 11] on button "Update Order" at bounding box center [878, 10] width 36 height 11
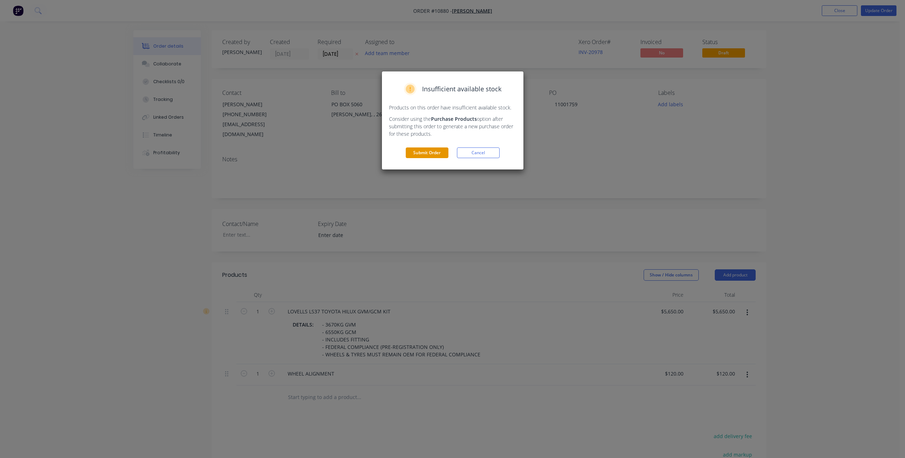
click at [430, 152] on button "Submit Order" at bounding box center [427, 153] width 43 height 11
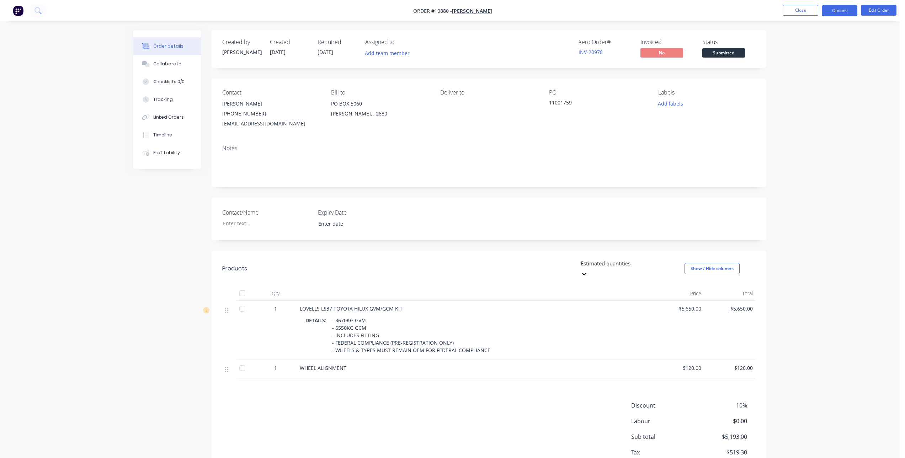
click at [849, 7] on button "Options" at bounding box center [839, 10] width 36 height 11
click at [801, 43] on div "Invoice" at bounding box center [817, 43] width 65 height 10
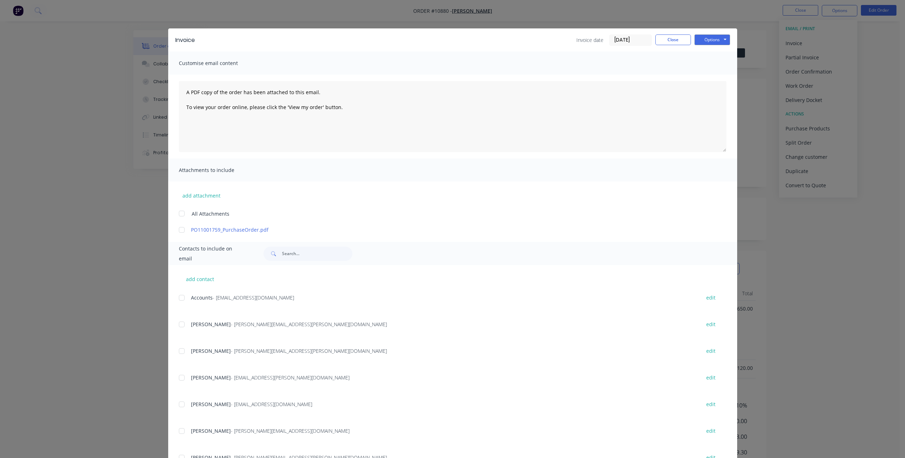
click at [176, 227] on div at bounding box center [182, 230] width 14 height 14
click at [180, 296] on div at bounding box center [182, 298] width 14 height 14
click at [712, 41] on button "Options" at bounding box center [712, 39] width 36 height 11
click at [720, 74] on button "Email" at bounding box center [716, 76] width 45 height 12
click at [677, 42] on button "Close" at bounding box center [673, 39] width 36 height 11
